Goal: Check status: Check status

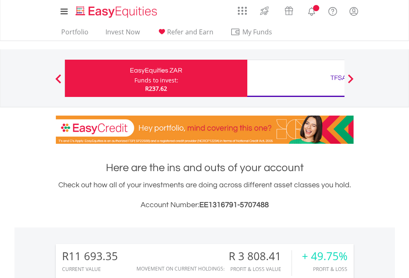
scroll to position [79, 130]
click at [134, 78] on div "Funds to invest:" at bounding box center [156, 80] width 44 height 8
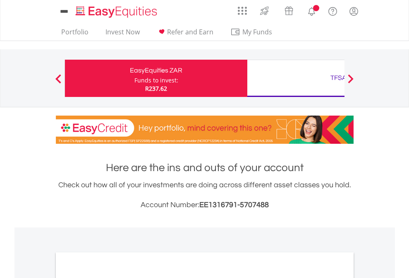
scroll to position [497, 0]
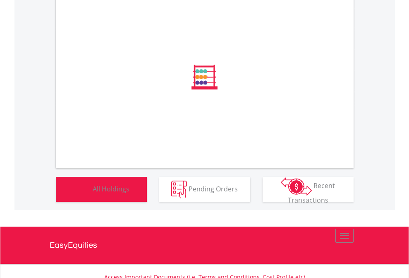
click at [93, 193] on span "All Holdings" at bounding box center [111, 188] width 37 height 9
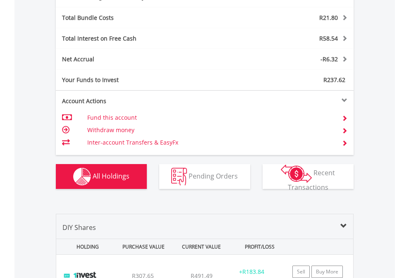
scroll to position [986, 0]
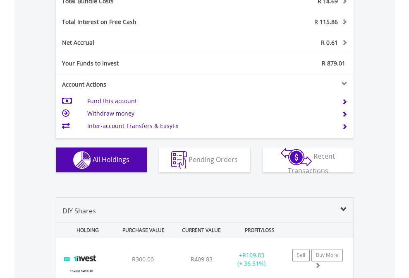
scroll to position [970, 0]
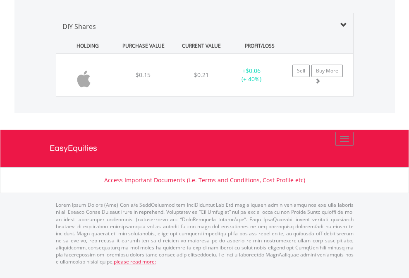
scroll to position [79, 130]
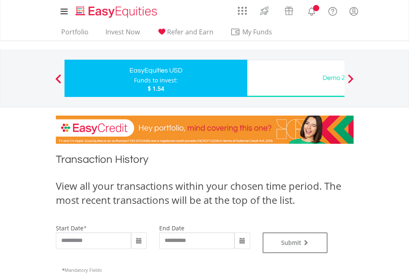
type input "**********"
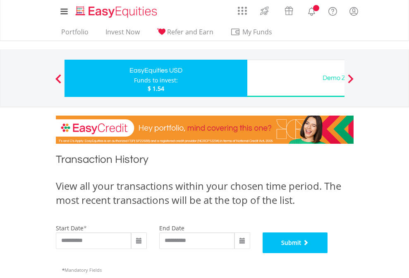
click at [328, 253] on button "Submit" at bounding box center [295, 242] width 65 height 21
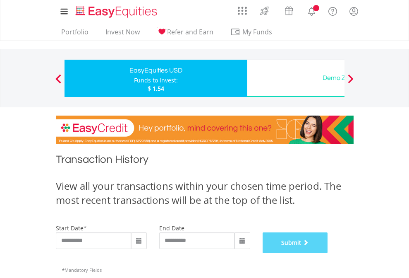
scroll to position [335, 0]
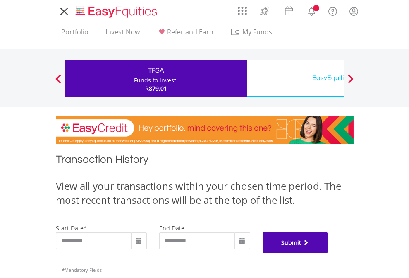
click at [328, 253] on button "Submit" at bounding box center [295, 242] width 65 height 21
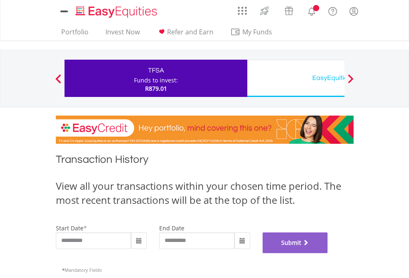
scroll to position [335, 0]
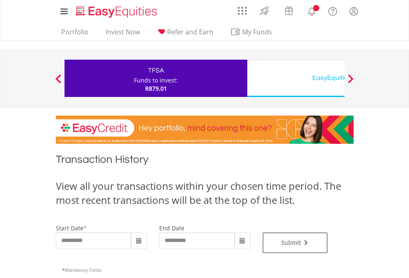
click at [296, 78] on div "EasyEquities USD" at bounding box center [338, 78] width 172 height 12
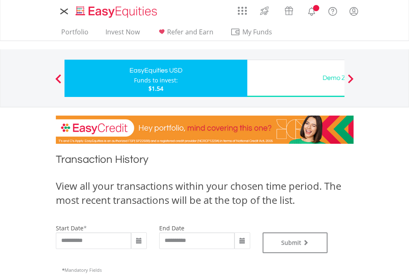
type input "**********"
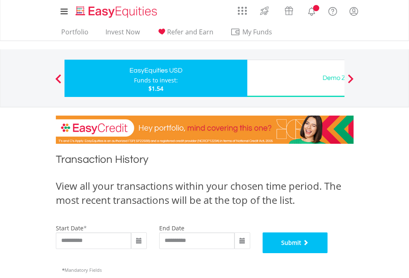
click at [328, 253] on button "Submit" at bounding box center [295, 242] width 65 height 21
